Goal: Task Accomplishment & Management: Manage account settings

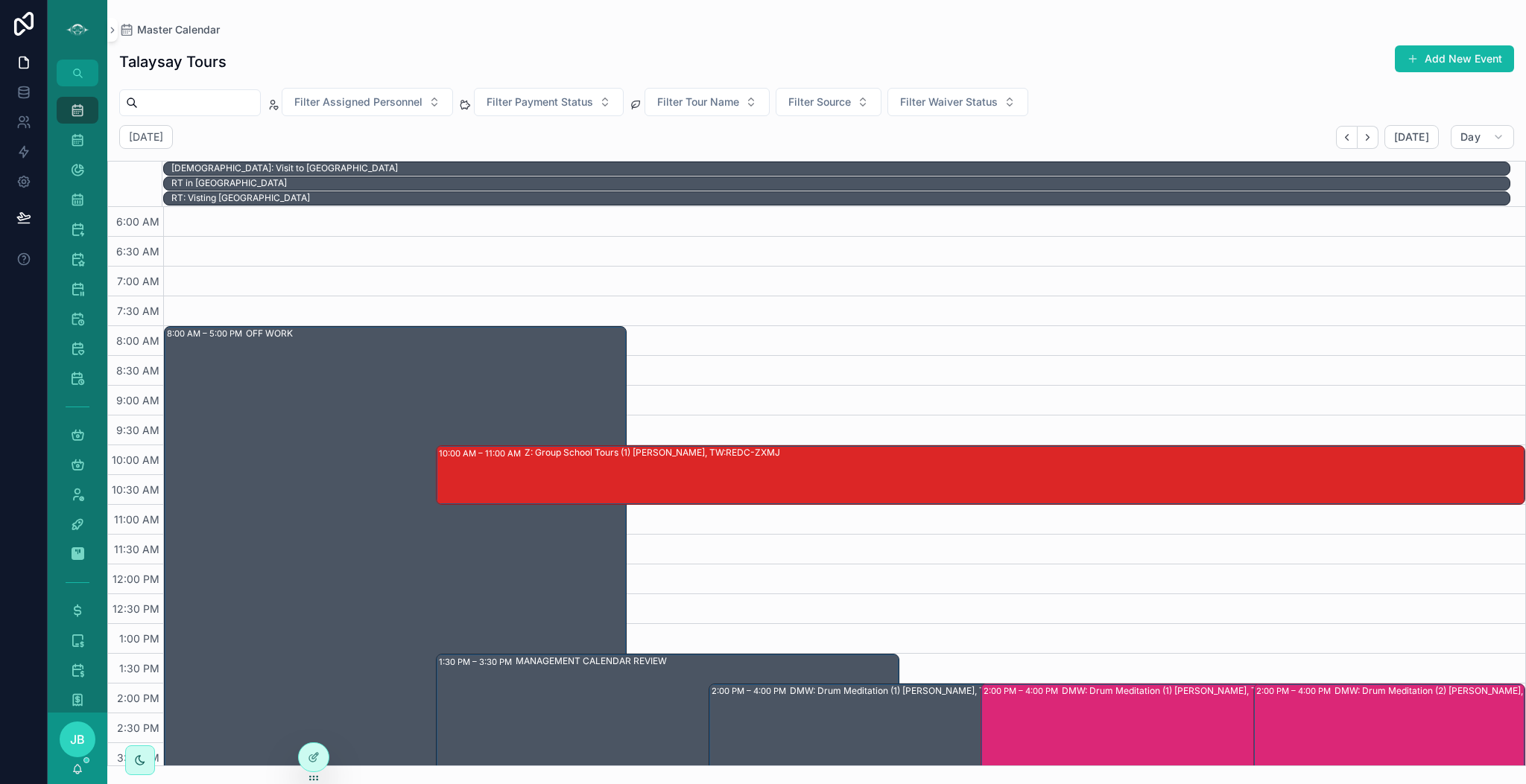
scroll to position [162, 0]
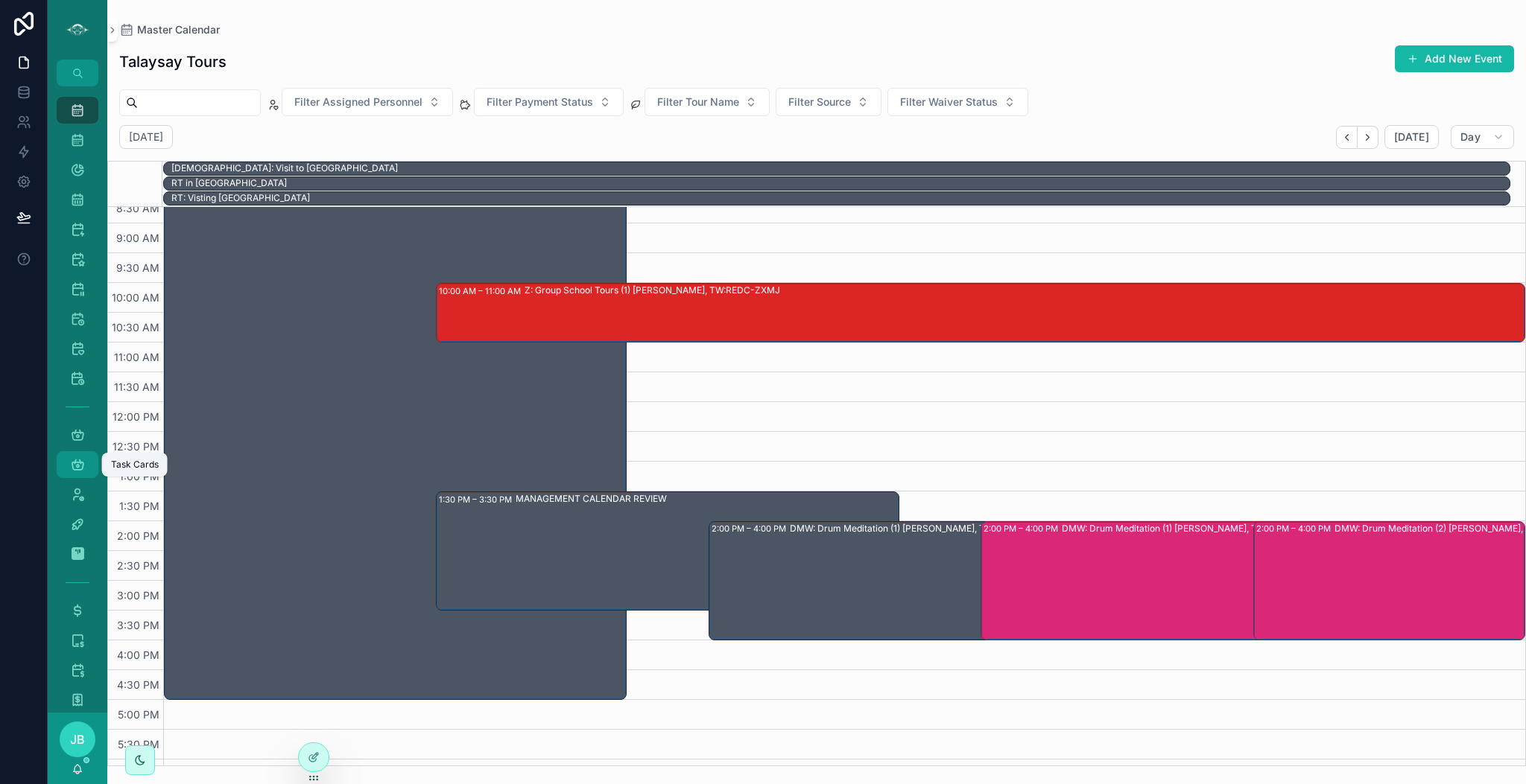
click at [81, 468] on icon "scrollable content" at bounding box center [77, 464] width 15 height 15
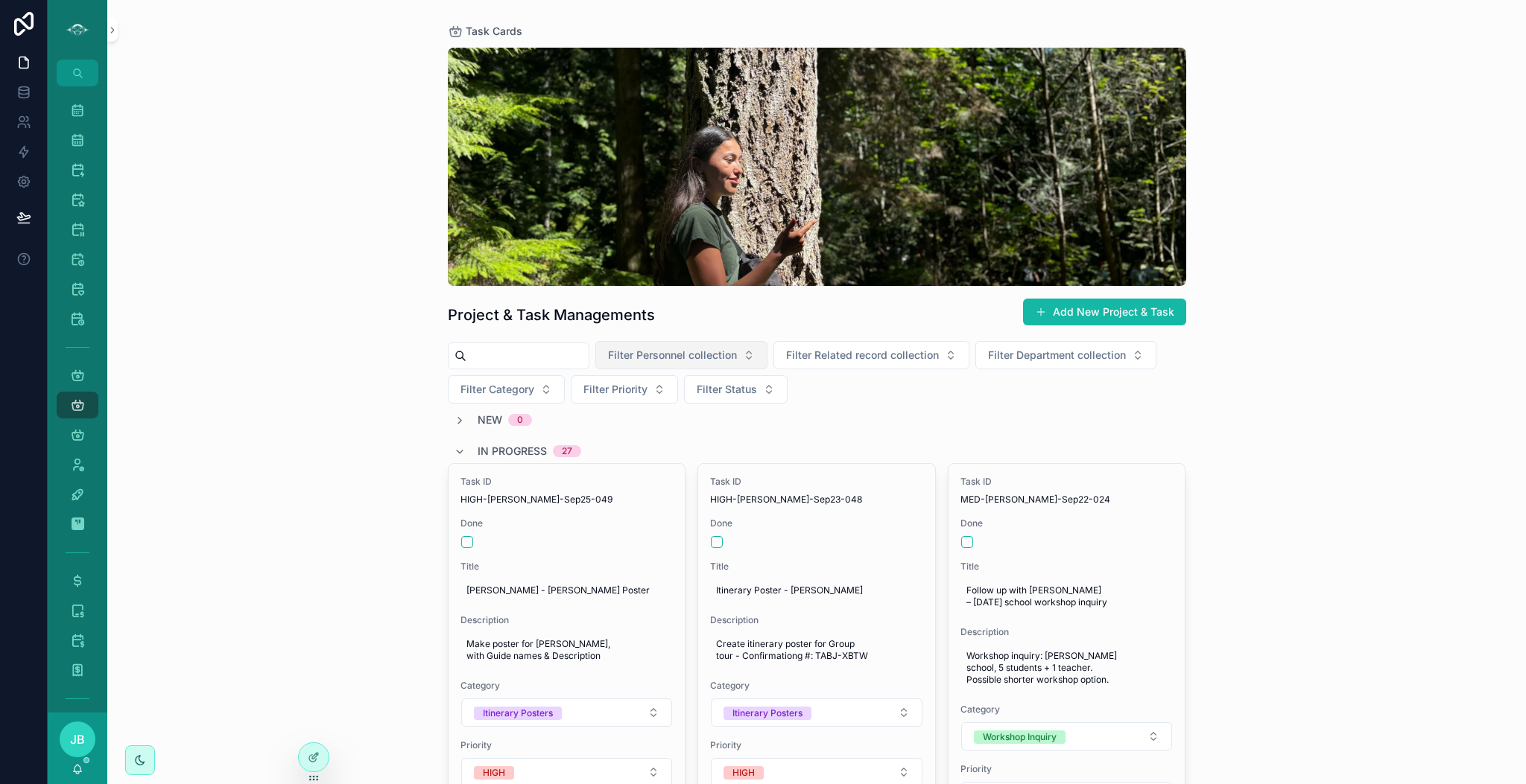
click at [711, 365] on button "Filter Personnel collection" at bounding box center [681, 355] width 172 height 28
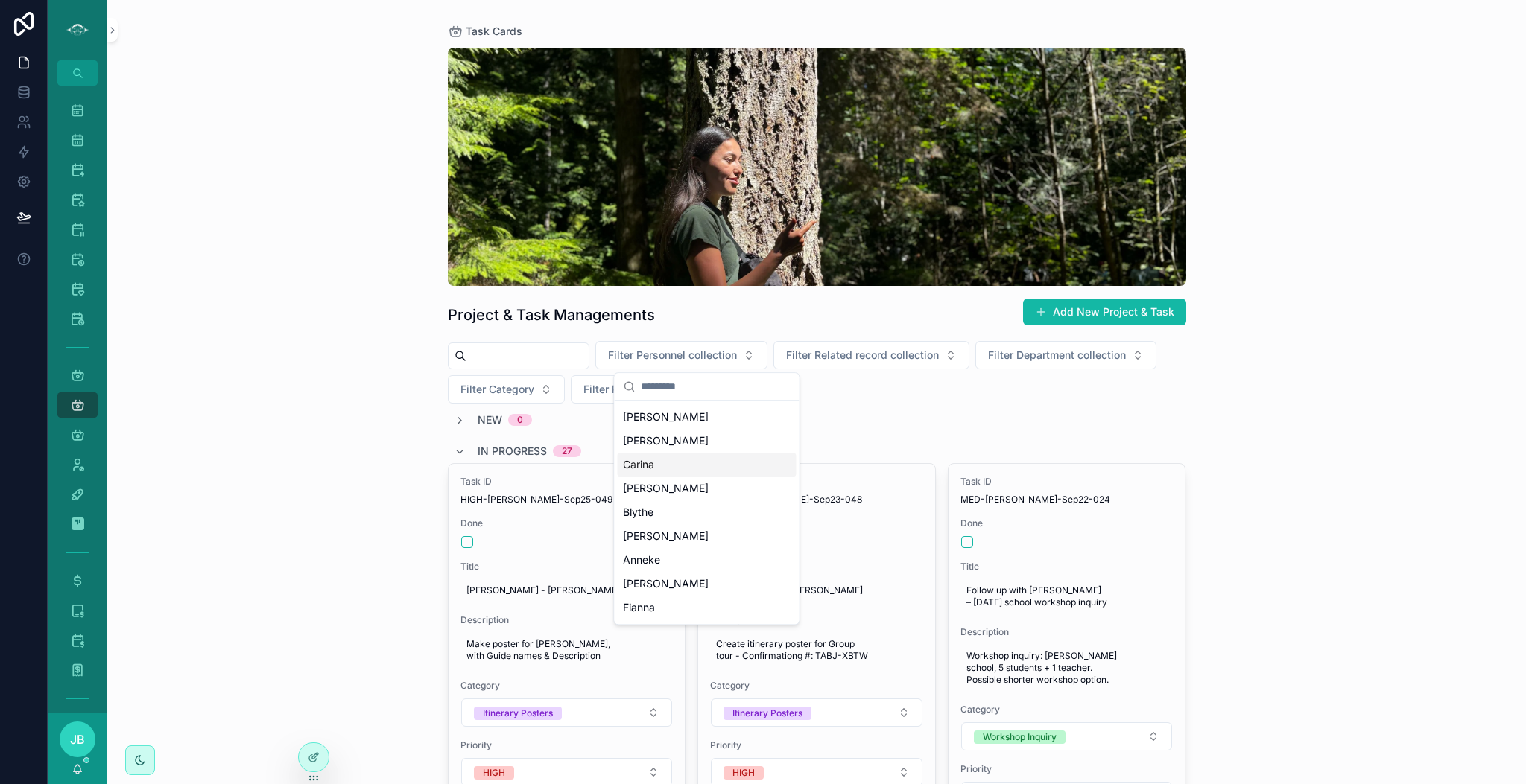
scroll to position [182, 0]
click at [665, 549] on div "[PERSON_NAME]" at bounding box center [706, 543] width 179 height 24
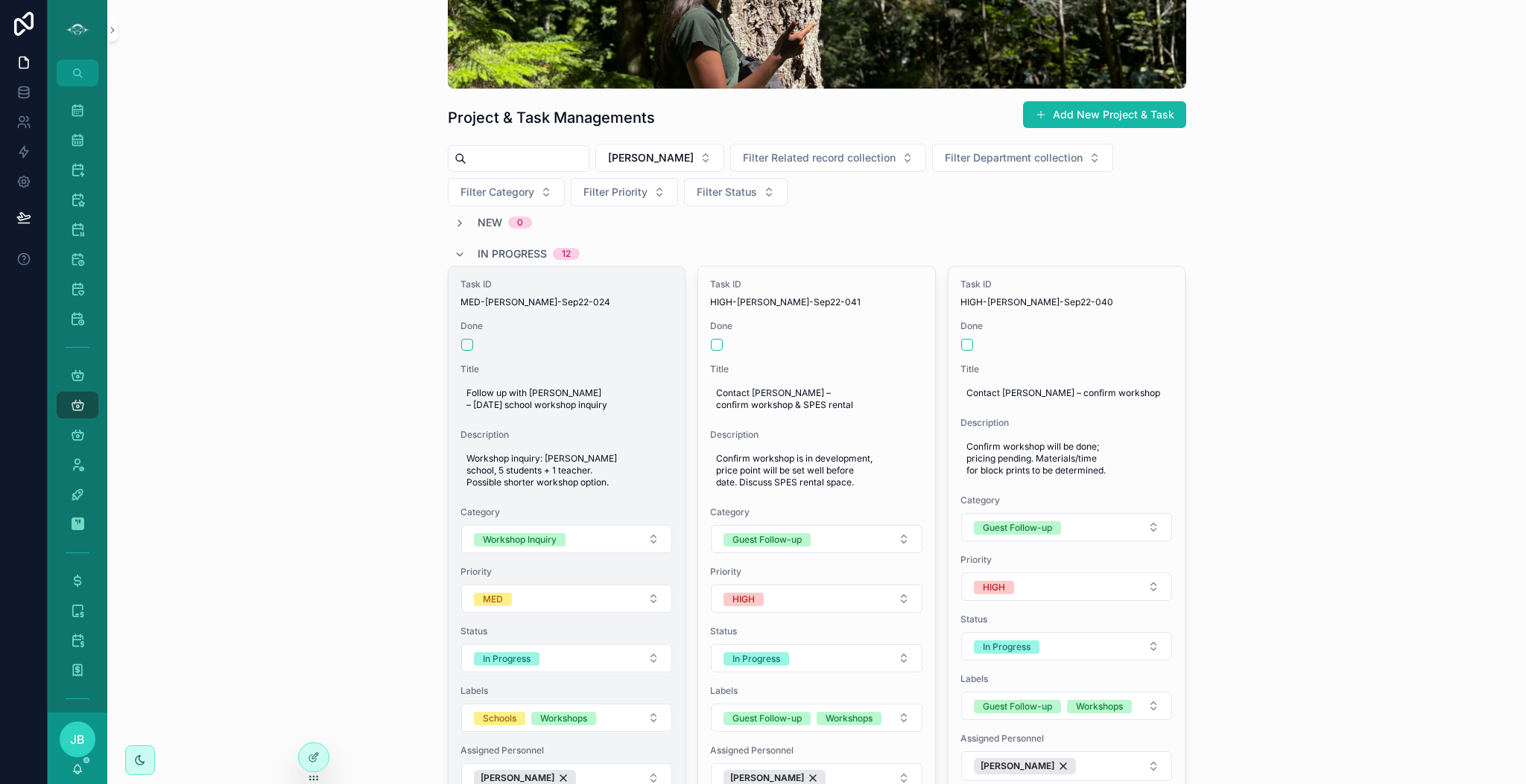
scroll to position [198, 0]
click at [633, 660] on button "In Progress" at bounding box center [567, 658] width 212 height 28
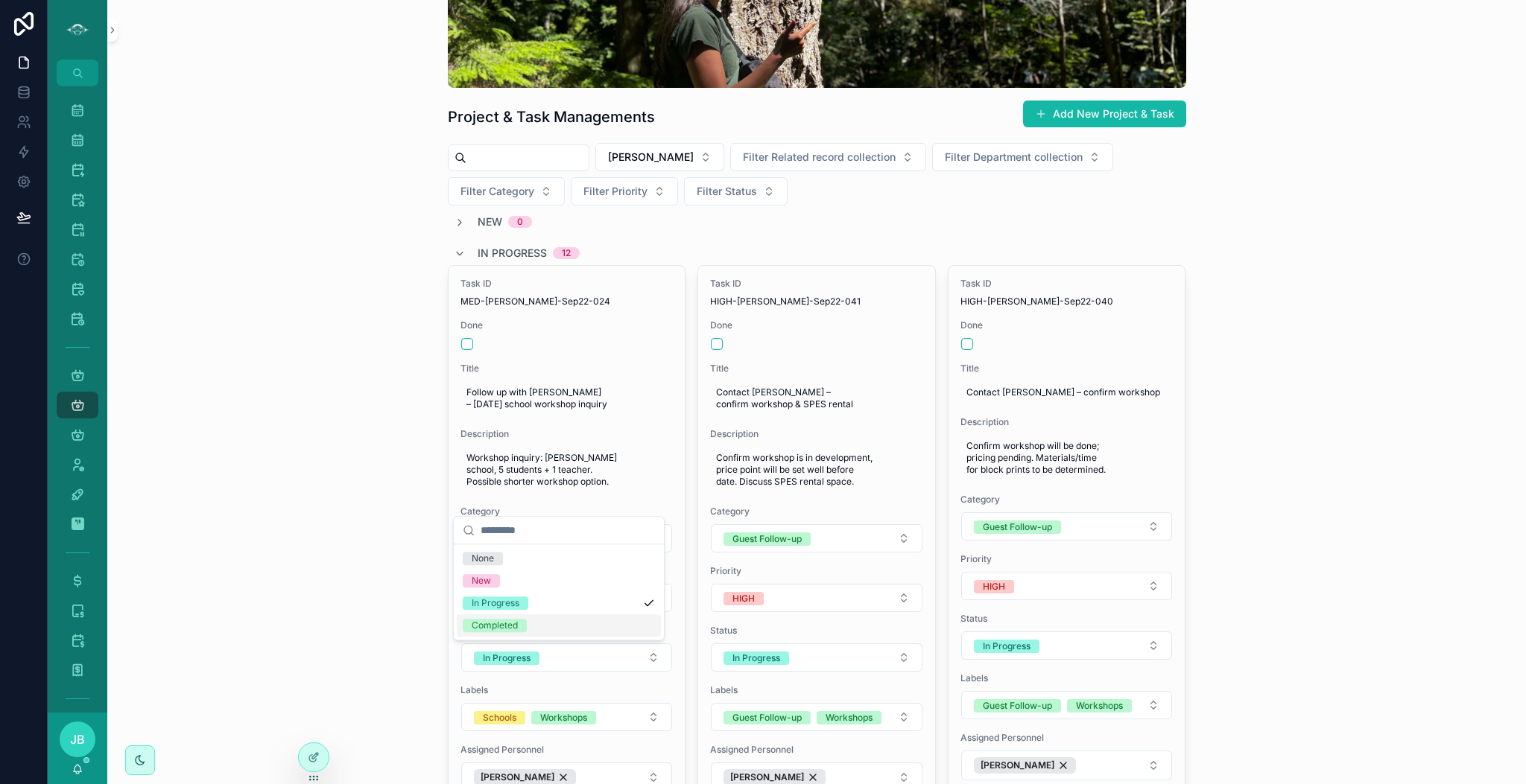
click at [563, 625] on div "Completed" at bounding box center [559, 625] width 204 height 22
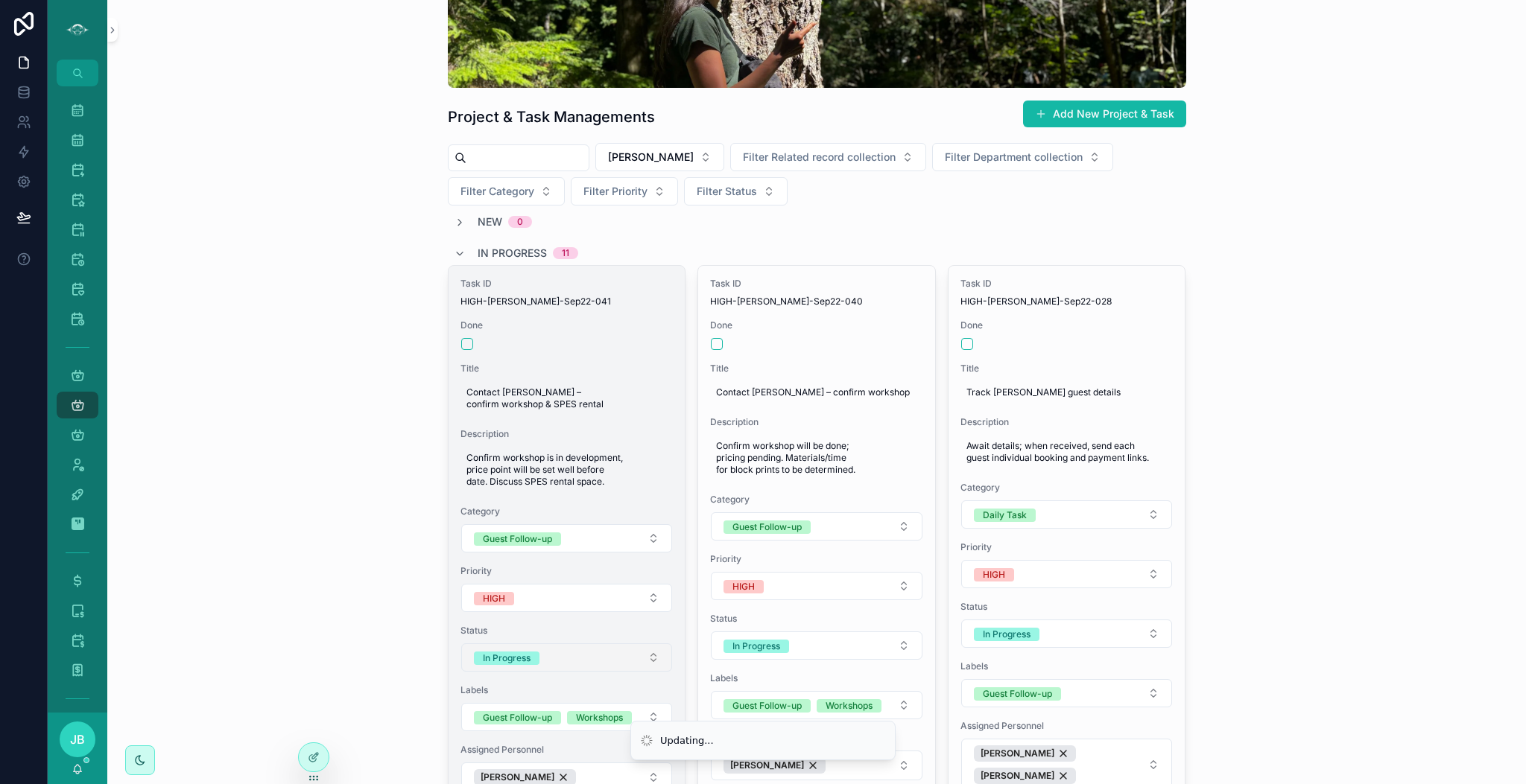
click at [616, 669] on button "In Progress" at bounding box center [567, 658] width 212 height 28
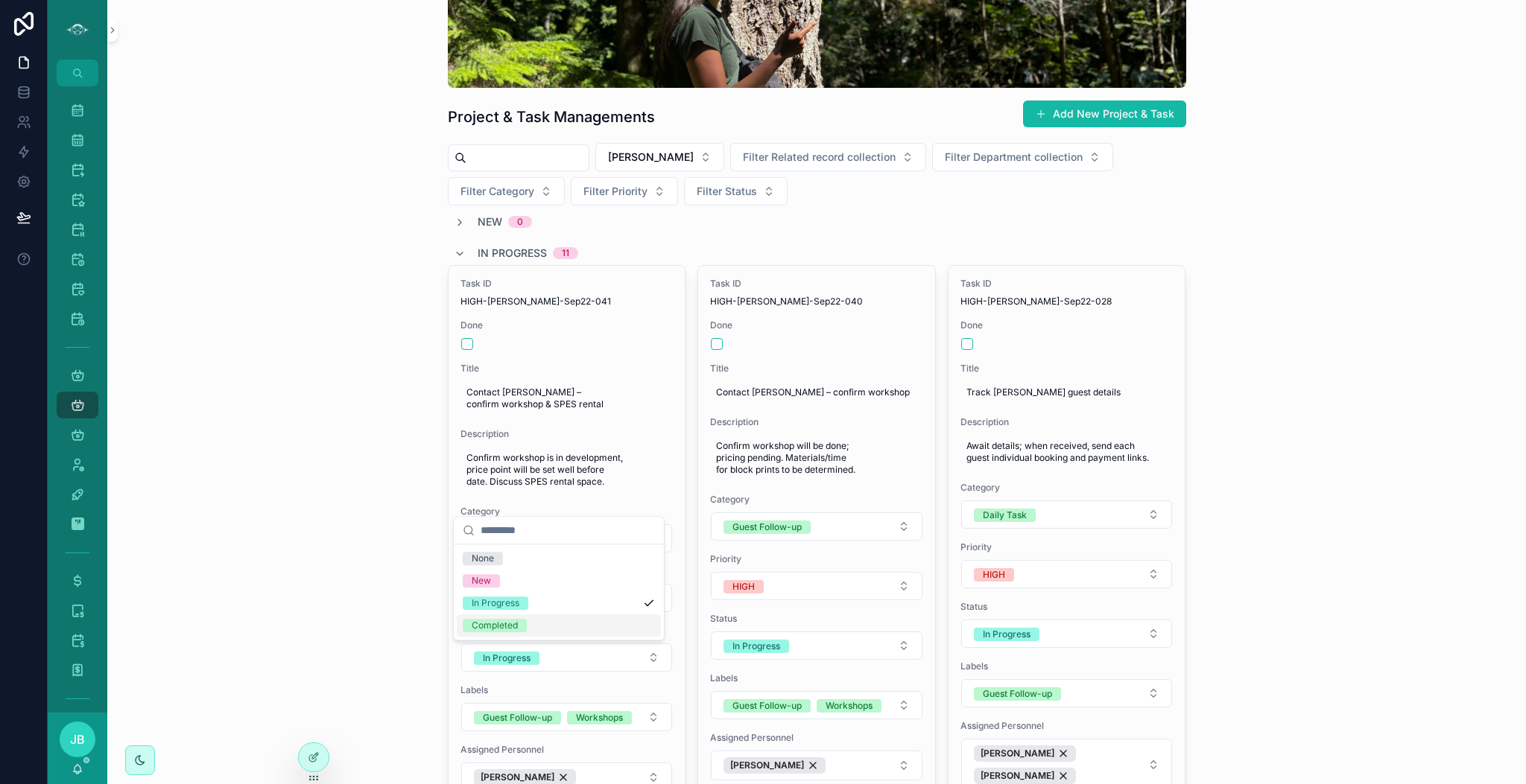
click at [537, 626] on div "Completed" at bounding box center [559, 625] width 204 height 22
